Goal: Information Seeking & Learning: Learn about a topic

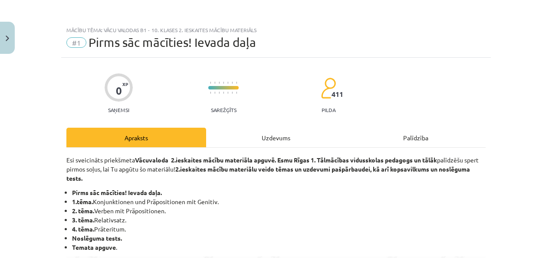
scroll to position [665, 0]
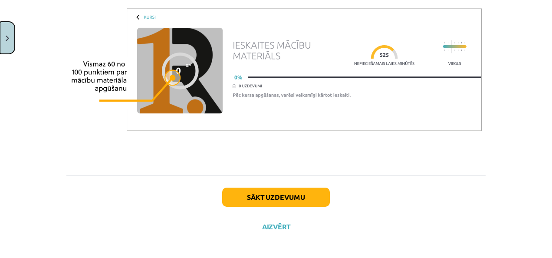
click at [10, 34] on button "Close" at bounding box center [7, 38] width 15 height 32
click at [10, 34] on div "Mācību tēma: Vācu valodas b1 - 10. klases 2. ieskaites mācību materiāls #1 Pirm…" at bounding box center [276, 129] width 552 height 258
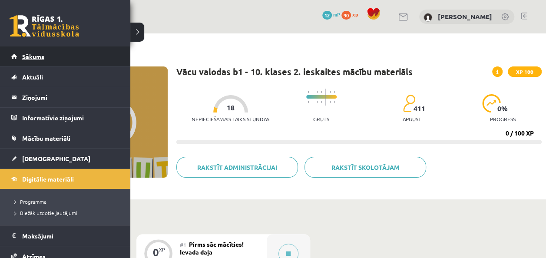
drag, startPoint x: 10, startPoint y: 34, endPoint x: 11, endPoint y: 55, distance: 20.9
click at [11, 55] on link "Sākums" at bounding box center [65, 56] width 108 height 20
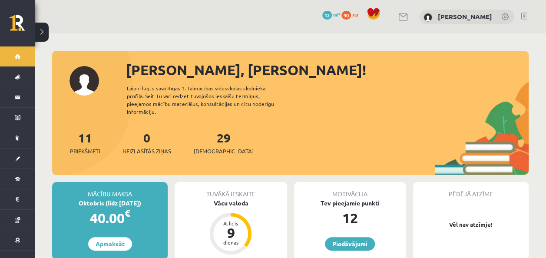
click at [45, 29] on button at bounding box center [42, 32] width 14 height 19
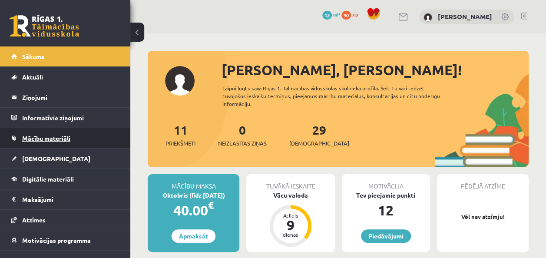
click at [58, 135] on span "Mācību materiāli" at bounding box center [46, 138] width 48 height 8
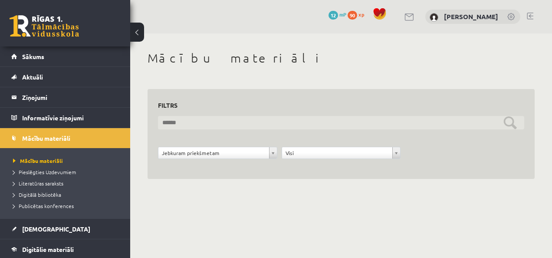
click at [358, 124] on input "text" at bounding box center [341, 122] width 367 height 13
type input "**********"
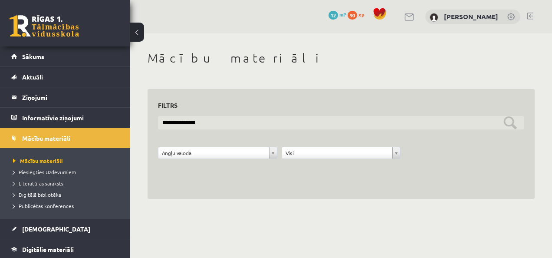
click at [430, 124] on input "**********" at bounding box center [341, 122] width 367 height 13
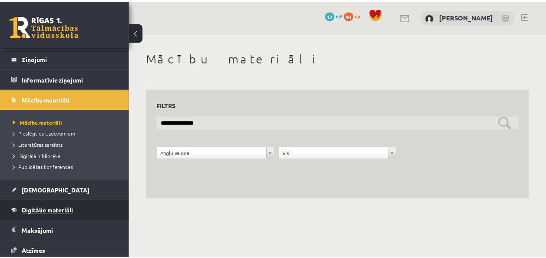
scroll to position [43, 0]
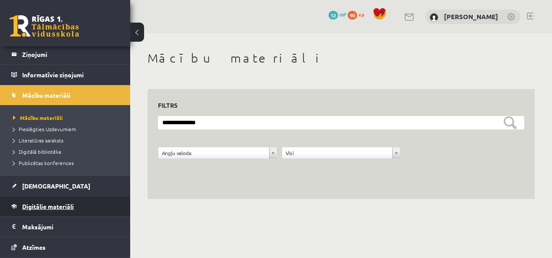
click at [49, 205] on span "Digitālie materiāli" at bounding box center [48, 206] width 52 height 8
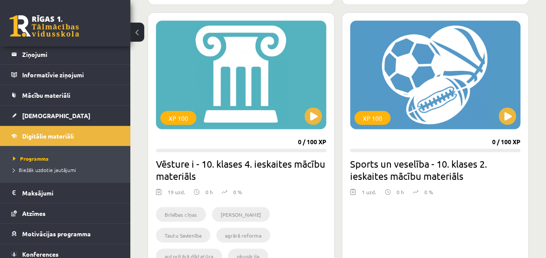
scroll to position [726, 0]
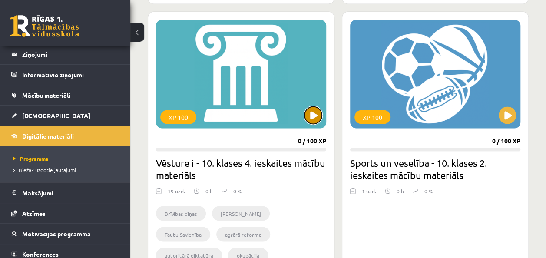
click at [310, 116] on button at bounding box center [312, 114] width 17 height 17
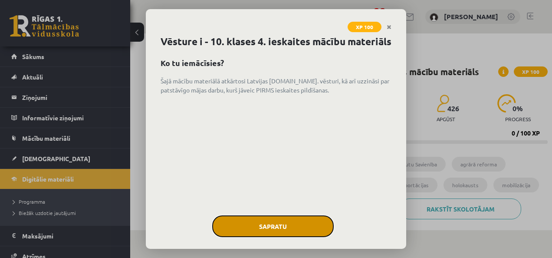
click at [276, 237] on button "Sapratu" at bounding box center [273, 226] width 122 height 22
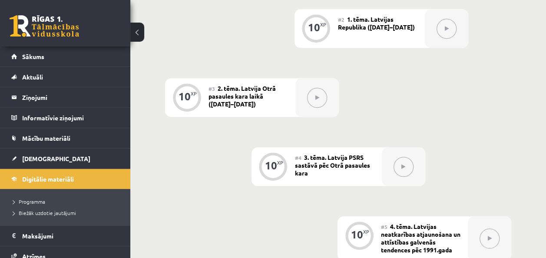
scroll to position [346, 0]
click at [276, 240] on div "0 XP #1 Ievads 10 XP #2 1. tēma. Latvijas Republika (1918–1940) 10 XP #3 ​2. tē…" at bounding box center [338, 204] width 346 height 528
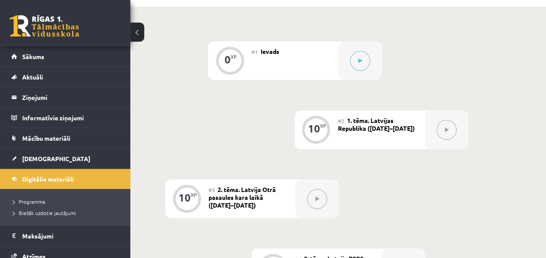
scroll to position [245, 0]
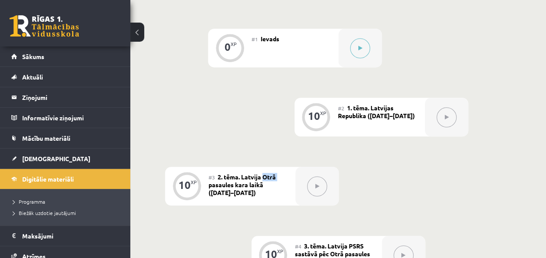
scroll to position [259, 0]
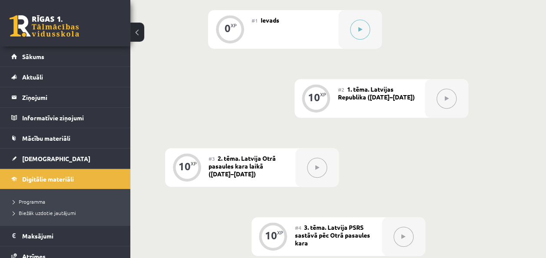
scroll to position [275, 0]
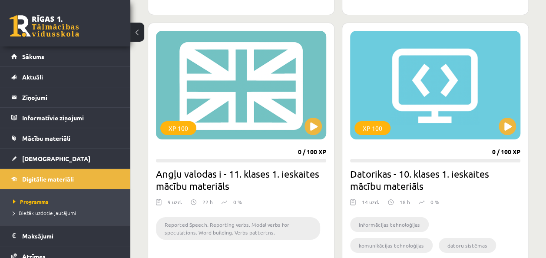
scroll to position [1481, 0]
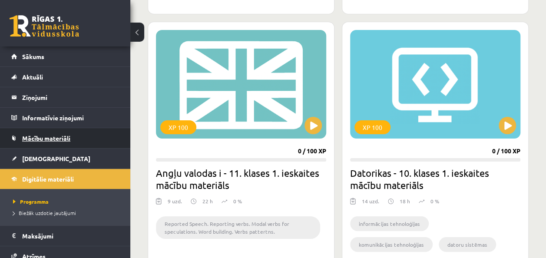
click at [64, 136] on span "Mācību materiāli" at bounding box center [46, 138] width 48 height 8
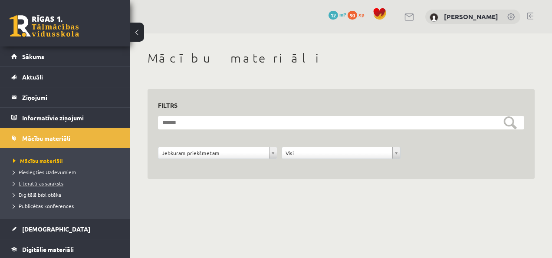
click at [56, 184] on span "Literatūras saraksts" at bounding box center [38, 183] width 50 height 7
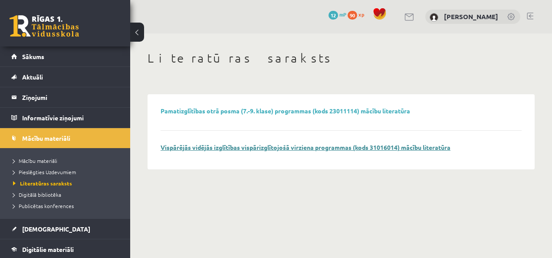
click at [282, 149] on link "Vispārējās vidējās izglītības vispārizglītojošā virziena programmas (kods 31016…" at bounding box center [306, 147] width 290 height 8
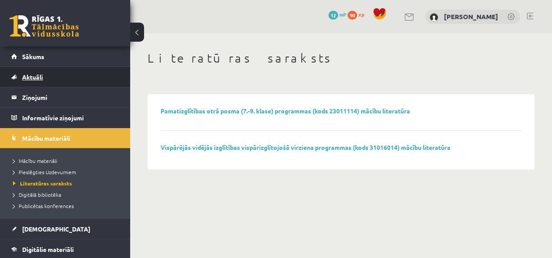
click at [65, 69] on link "Aktuāli" at bounding box center [65, 77] width 108 height 20
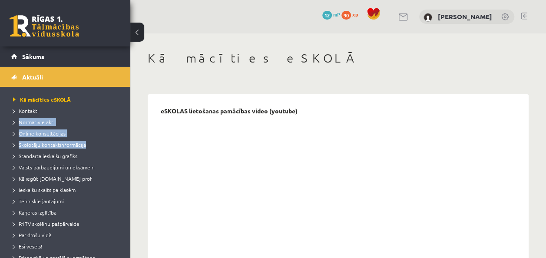
drag, startPoint x: 123, startPoint y: 106, endPoint x: 125, endPoint y: 124, distance: 17.9
click at [125, 124] on div "Irēna Staģe Sākums Aktuāli Kā mācīties eSKOLĀ Kontakti Normatīvie akti Online k…" at bounding box center [65, 152] width 130 height 212
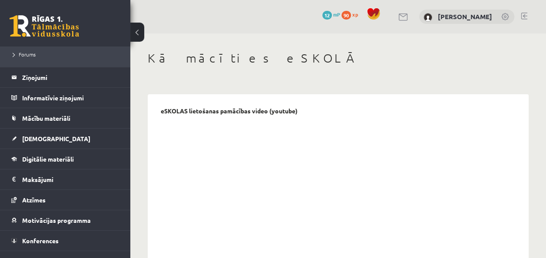
scroll to position [226, 0]
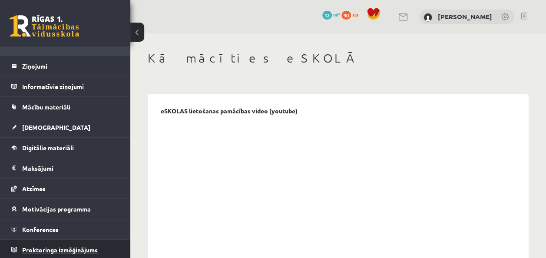
click at [82, 249] on span "Proktoringa izmēģinājums" at bounding box center [60, 250] width 76 height 8
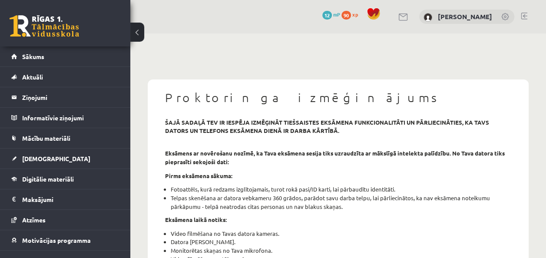
scroll to position [31, 0]
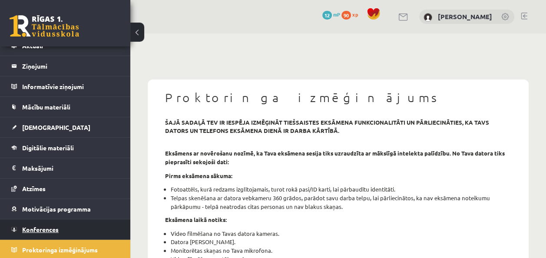
click at [48, 227] on span "Konferences" at bounding box center [40, 229] width 36 height 8
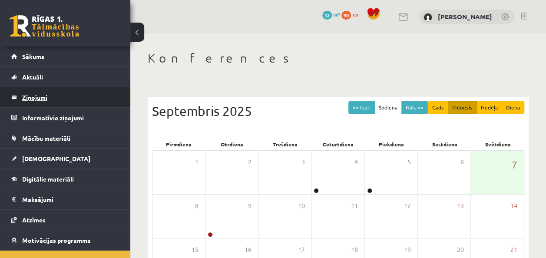
click at [45, 97] on legend "Ziņojumi 0" at bounding box center [70, 97] width 97 height 20
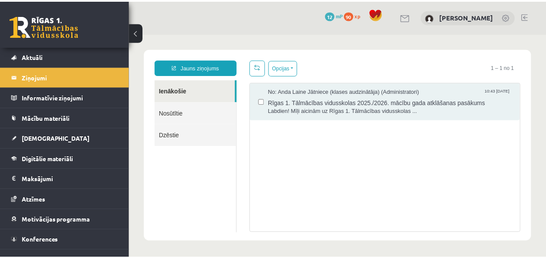
scroll to position [31, 0]
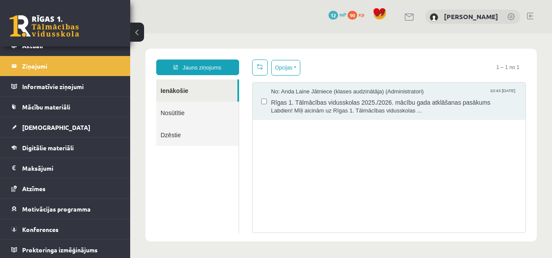
drag, startPoint x: 127, startPoint y: 208, endPoint x: 1, endPoint y: 218, distance: 126.8
click at [131, 251] on body "Jauns ziņojums Ienākošie Nosūtītie Dzēstie ********* ********* ******* Opcijas …" at bounding box center [341, 144] width 422 height 223
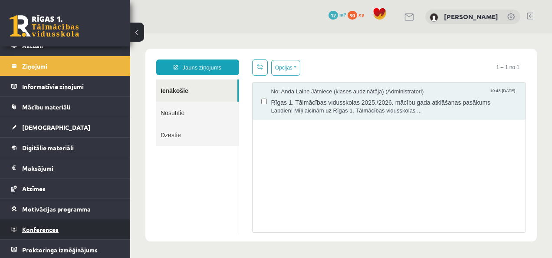
click at [41, 229] on span "Konferences" at bounding box center [40, 229] width 36 height 8
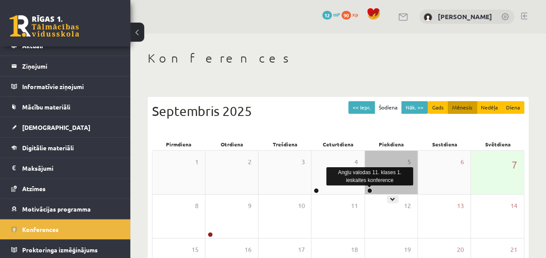
click at [369, 189] on link at bounding box center [369, 190] width 5 height 5
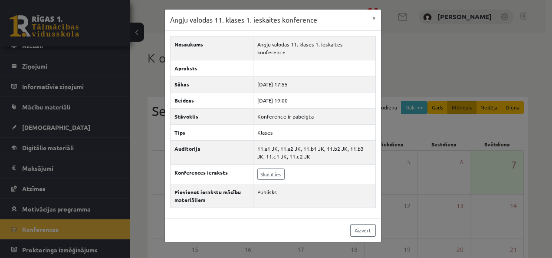
click at [419, 191] on div "Angļu valodas 11. klases 1. ieskaites konference × Nosaukums Angļu valodas 11. …" at bounding box center [276, 129] width 552 height 258
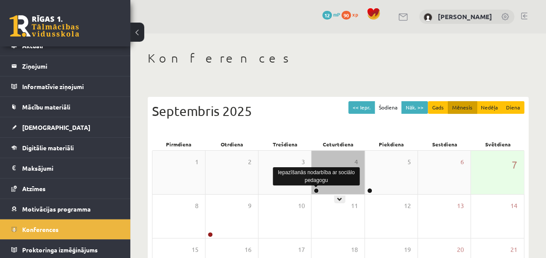
click at [317, 189] on link at bounding box center [316, 190] width 5 height 5
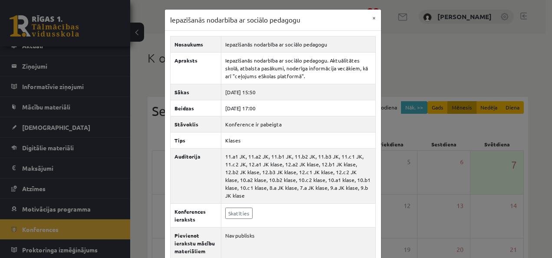
click at [402, 208] on div "Iepazīšanās nodarbība ar sociālo pedagogu × Nosaukums Iepazīšanās nodarbība ar …" at bounding box center [276, 129] width 552 height 258
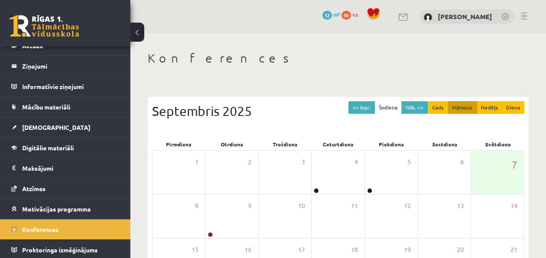
click at [351, 15] on span "90" at bounding box center [346, 15] width 10 height 9
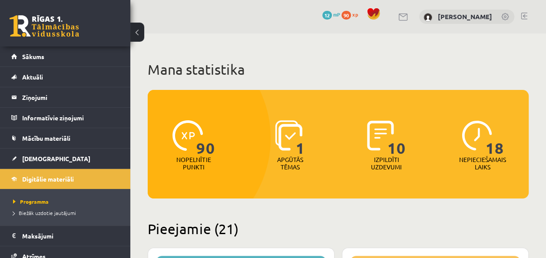
click at [332, 17] on span "12" at bounding box center [327, 15] width 10 height 9
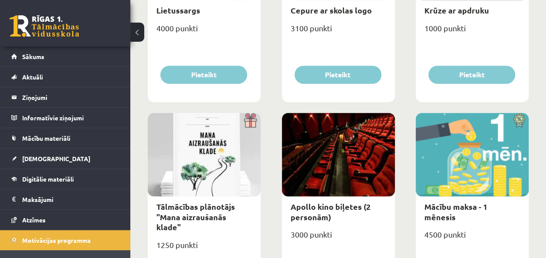
scroll to position [243, 0]
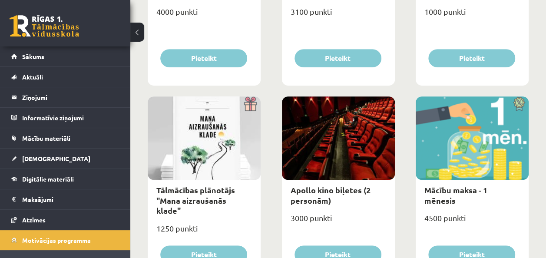
click at [345, 17] on div "3100 punkti" at bounding box center [338, 15] width 113 height 22
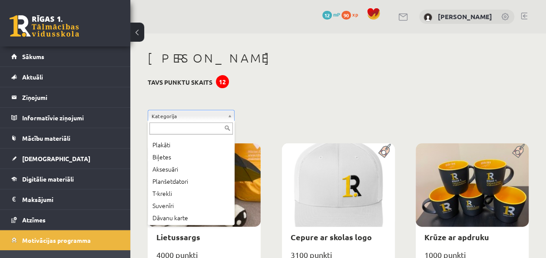
scroll to position [0, 0]
